Goal: Transaction & Acquisition: Subscribe to service/newsletter

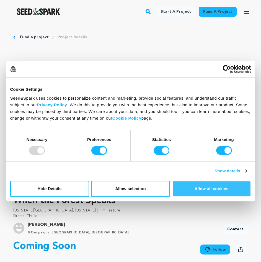
drag, startPoint x: 219, startPoint y: 189, endPoint x: 221, endPoint y: 195, distance: 6.5
click at [219, 189] on button "Allow all cookies" at bounding box center [211, 188] width 79 height 16
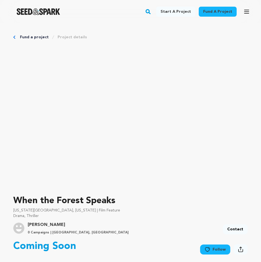
click at [217, 250] on link "Follow" at bounding box center [215, 249] width 30 height 10
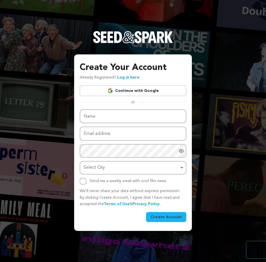
click at [146, 88] on link "Continue with Google" at bounding box center [133, 90] width 106 height 11
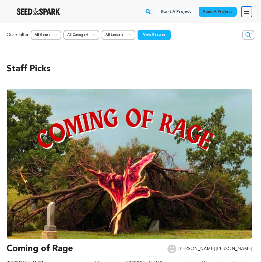
click at [247, 13] on icon "button" at bounding box center [247, 11] width 4 height 3
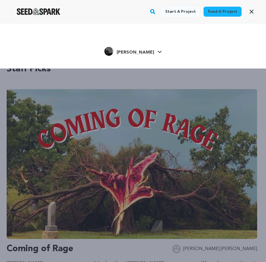
click at [141, 53] on span "[PERSON_NAME]" at bounding box center [134, 52] width 37 height 4
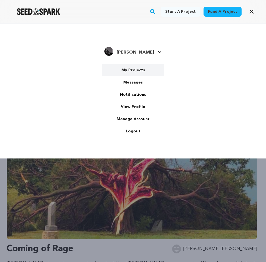
click at [136, 75] on link "My Projects" at bounding box center [133, 70] width 62 height 12
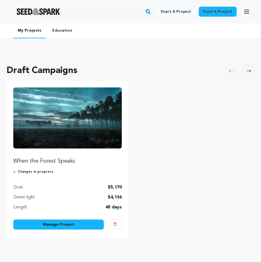
click at [79, 198] on div "Green light $4,136" at bounding box center [67, 197] width 109 height 7
click at [34, 198] on p "Green light" at bounding box center [24, 197] width 22 height 7
click at [57, 121] on img "Fund When the Forest Speaks" at bounding box center [67, 117] width 109 height 61
click at [96, 165] on div "When the Forest Speaks Changes in progress Goal $5,170 Green light $4,136 Lengt…" at bounding box center [67, 148] width 109 height 123
click at [119, 206] on p "45 days" at bounding box center [114, 207] width 16 height 7
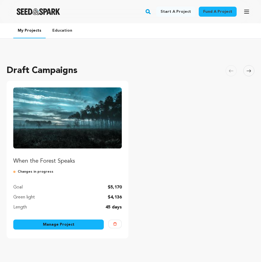
click at [107, 206] on p "45 days" at bounding box center [114, 207] width 16 height 7
click at [116, 98] on img "Fund When the Forest Speaks" at bounding box center [67, 117] width 109 height 61
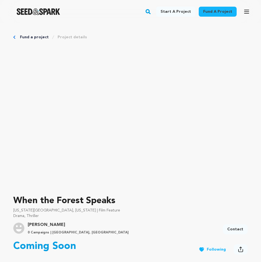
click at [239, 248] on icon at bounding box center [240, 249] width 5 height 6
